Goal: Find specific page/section: Find specific page/section

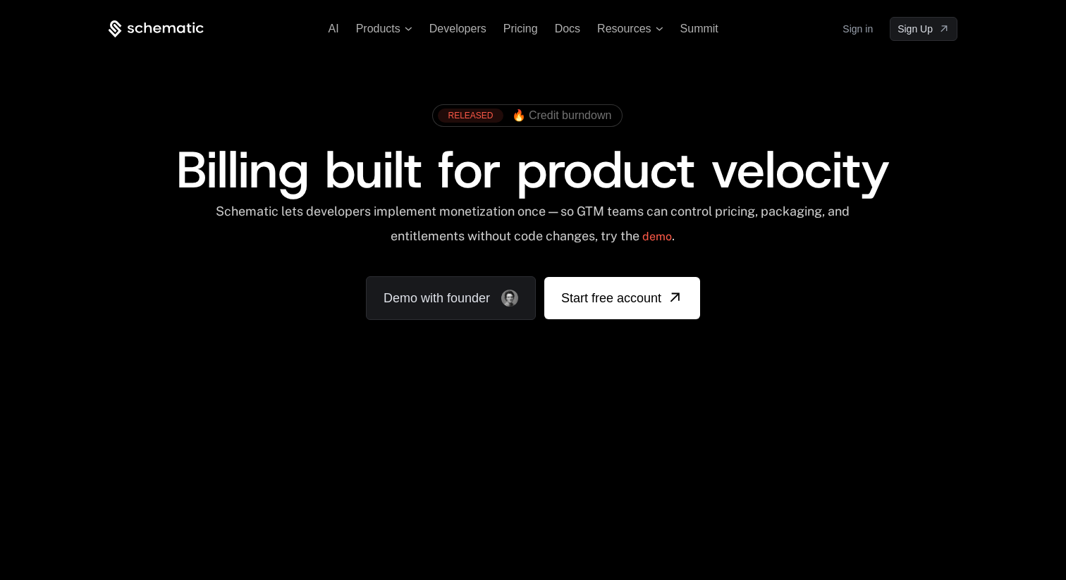
click at [844, 26] on link "Sign in" at bounding box center [858, 29] width 30 height 23
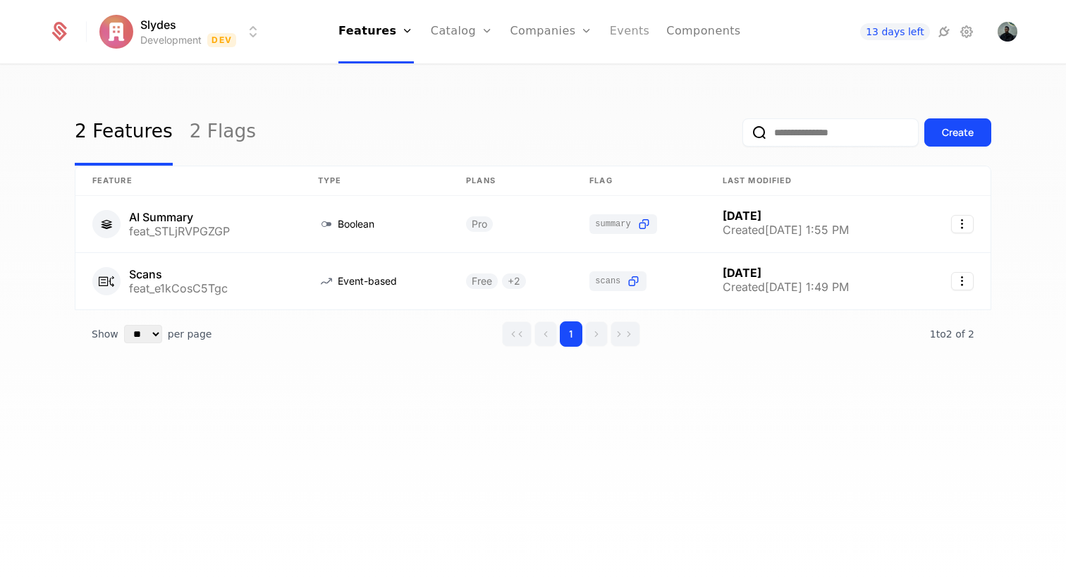
click at [641, 26] on link "Events" at bounding box center [630, 31] width 40 height 63
